Goal: Check status: Check status

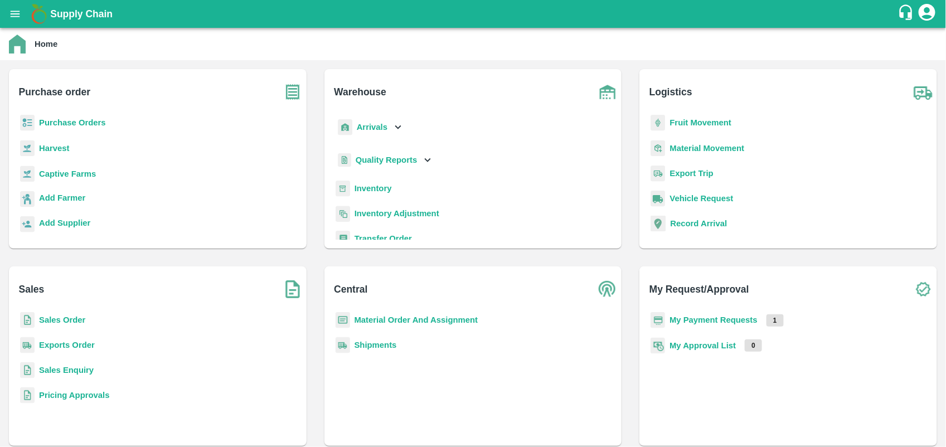
click at [700, 317] on b "My Payment Requests" at bounding box center [713, 320] width 88 height 9
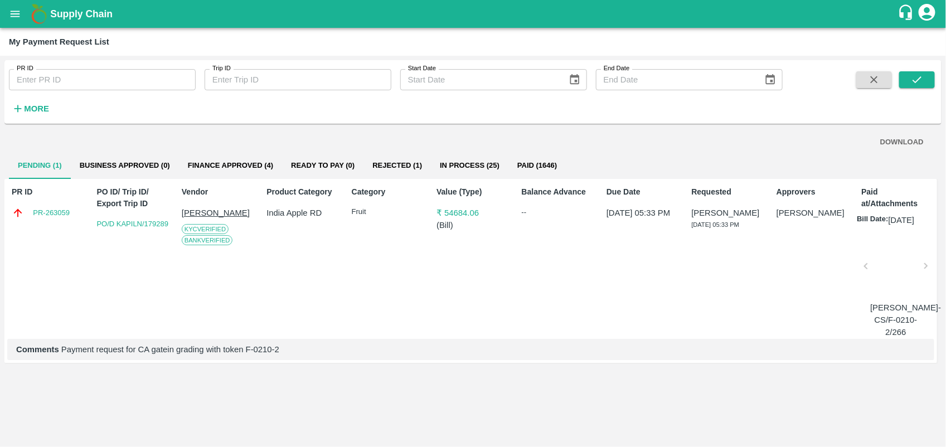
click at [400, 170] on button "Rejected (1)" at bounding box center [396, 165] width 67 height 27
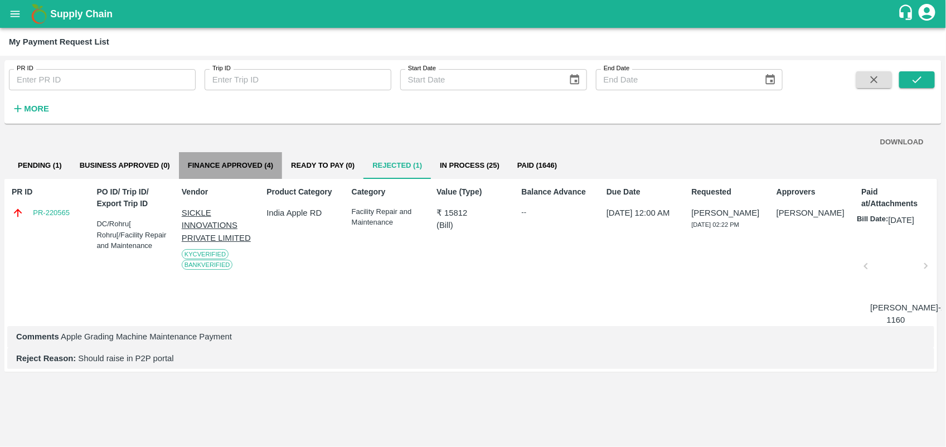
click at [190, 173] on button "Finance Approved (4)" at bounding box center [230, 165] width 103 height 27
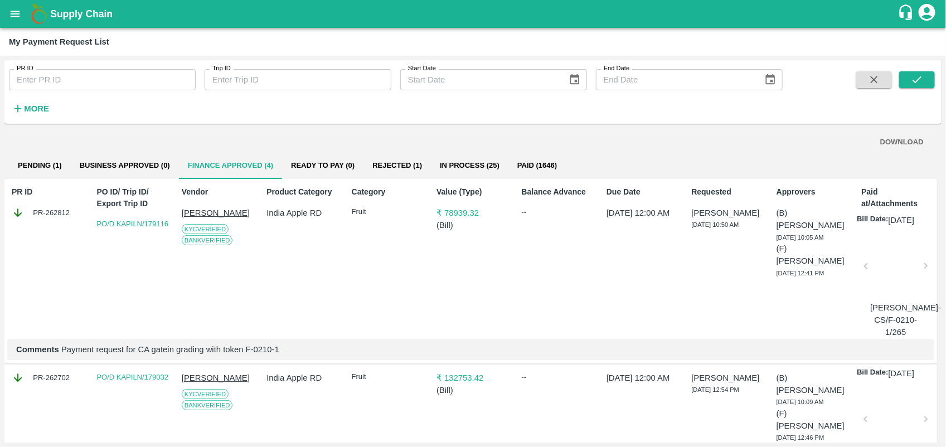
click at [46, 151] on div "DOWNLOAD" at bounding box center [473, 143] width 910 height 20
click at [32, 163] on button "Pending (1)" at bounding box center [40, 165] width 62 height 27
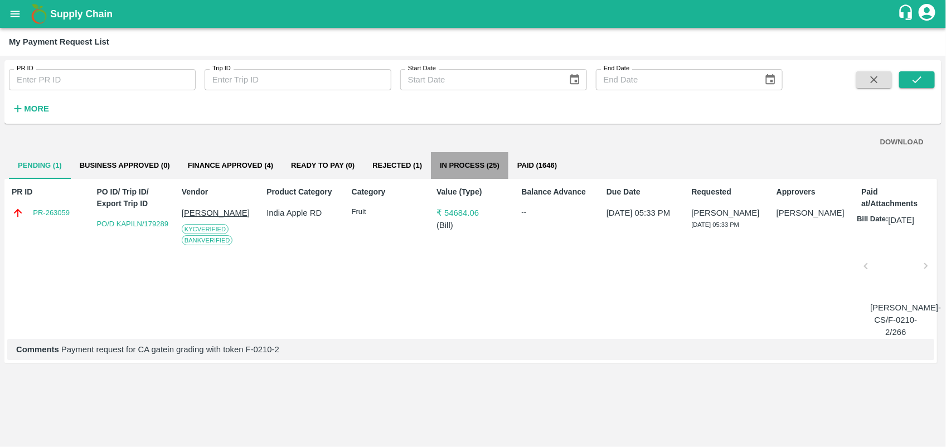
click at [477, 168] on button "In Process (25)" at bounding box center [469, 165] width 77 height 27
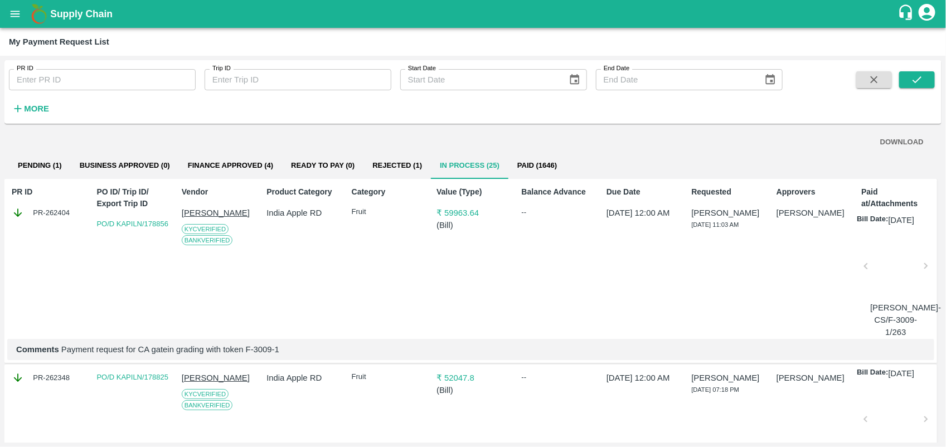
scroll to position [14, 0]
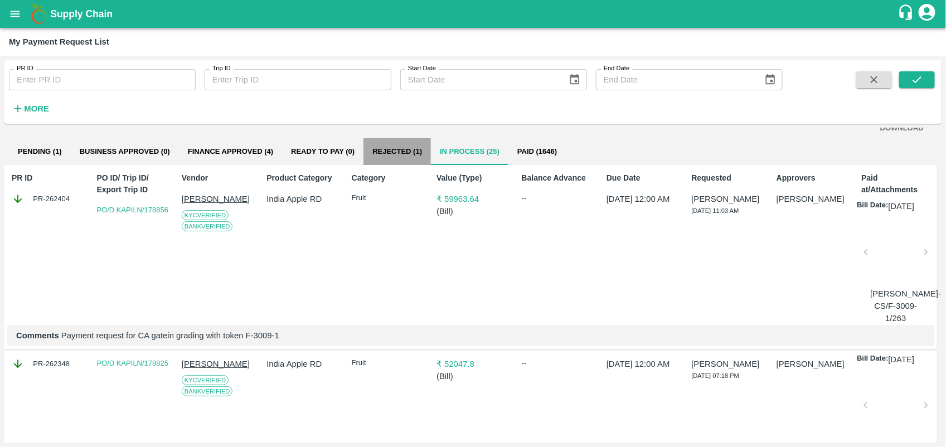
click at [388, 162] on button "Rejected (1)" at bounding box center [396, 151] width 67 height 27
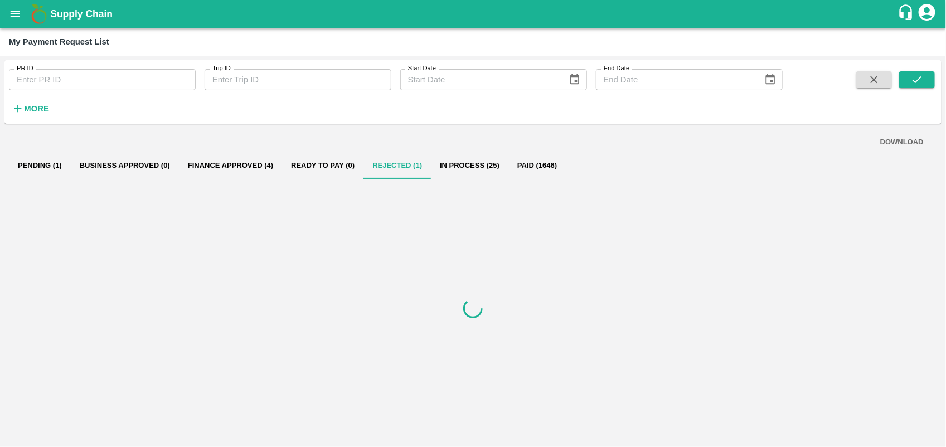
scroll to position [0, 0]
